Goal: Task Accomplishment & Management: Complete application form

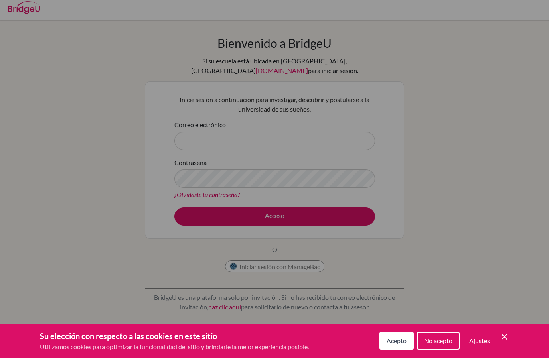
scroll to position [4, 0]
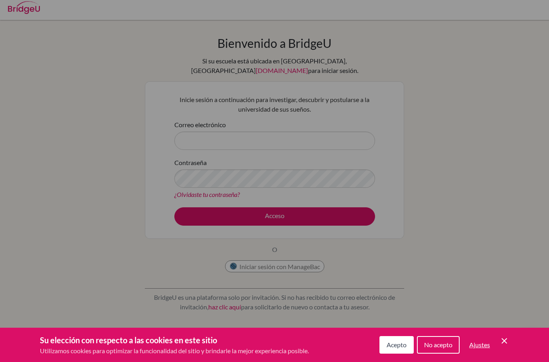
click at [379, 112] on div "Preferencias de cookies" at bounding box center [274, 181] width 549 height 362
click at [414, 93] on div "Preferencias de cookies" at bounding box center [274, 181] width 549 height 362
click at [318, 135] on div "Preferencias de cookies" at bounding box center [274, 181] width 549 height 362
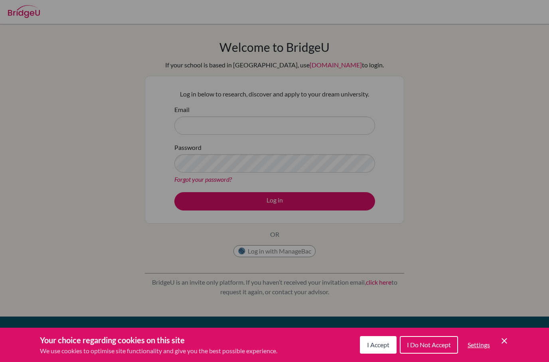
scroll to position [62, 0]
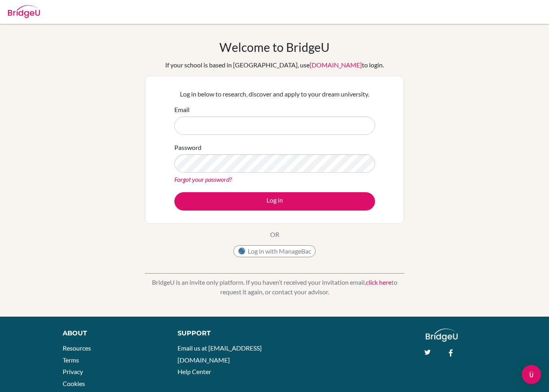
click at [360, 129] on input "Email" at bounding box center [274, 125] width 201 height 18
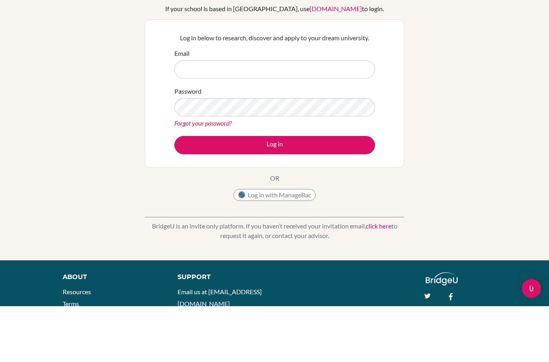
click at [345, 116] on input "Email" at bounding box center [274, 125] width 201 height 18
click at [457, 59] on div "Welcome to [GEOGRAPHIC_DATA] If your school is based in [GEOGRAPHIC_DATA], use …" at bounding box center [274, 170] width 549 height 261
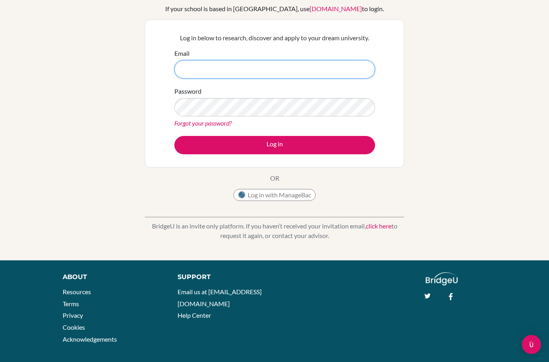
click at [361, 61] on input "Email" at bounding box center [274, 69] width 201 height 18
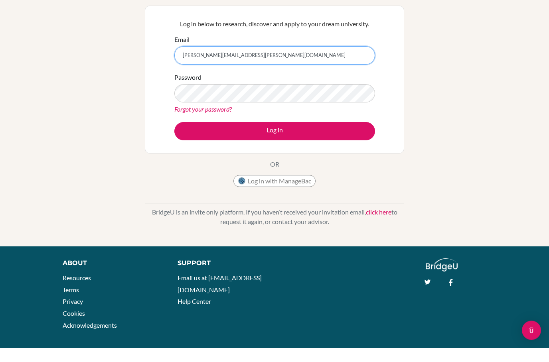
type input "[PERSON_NAME][EMAIL_ADDRESS][PERSON_NAME][DOMAIN_NAME]"
click at [343, 137] on button "Log in" at bounding box center [274, 145] width 201 height 18
click at [347, 145] on button "Log in" at bounding box center [274, 145] width 201 height 18
